Goal: Navigation & Orientation: Find specific page/section

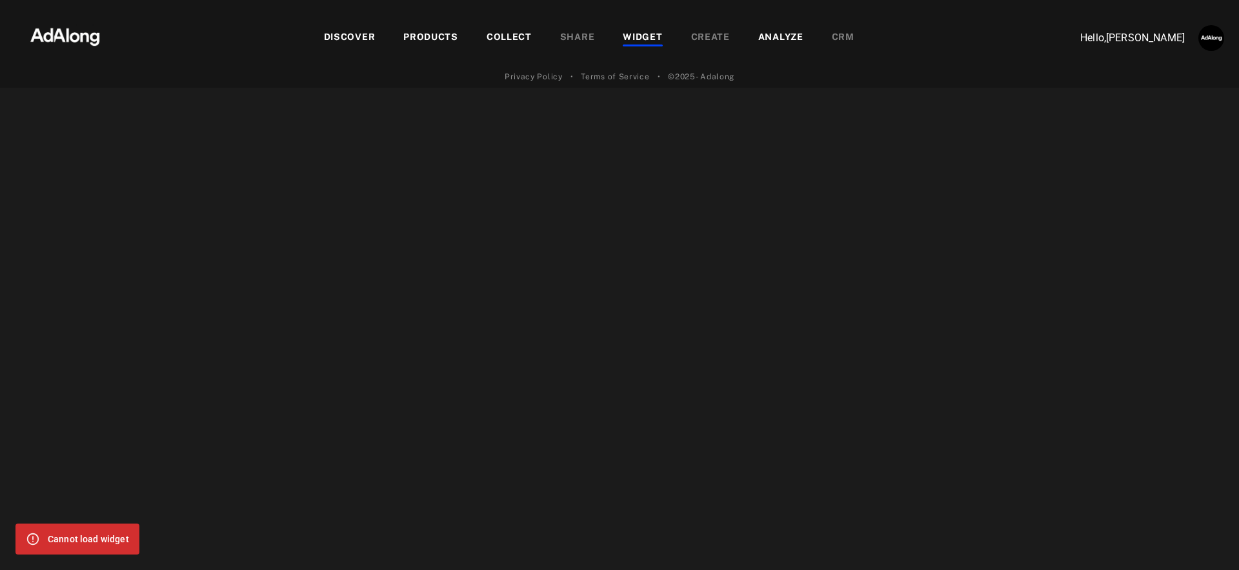
click at [636, 39] on div "WIDGET" at bounding box center [642, 37] width 39 height 15
